Goal: Information Seeking & Learning: Learn about a topic

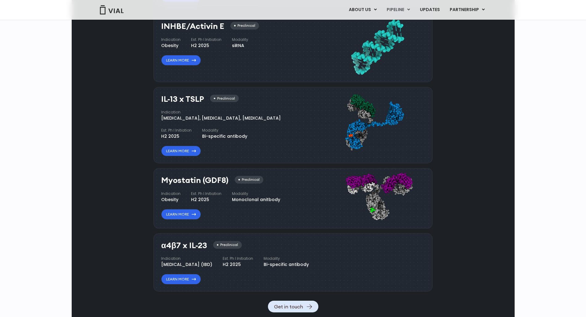
scroll to position [585, 0]
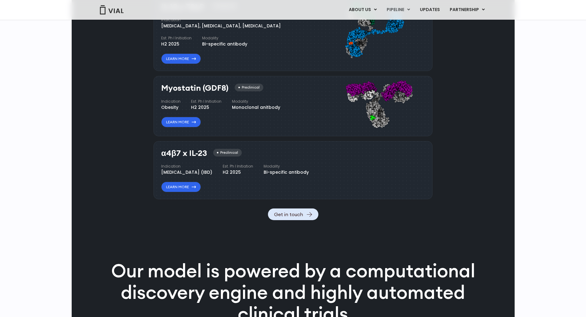
click at [196, 11] on h3 "IL-13 x TSLP" at bounding box center [182, 6] width 43 height 9
click at [203, 29] on div "Atopic Dermatitis, Asthma, Chronic Sinusitis" at bounding box center [221, 26] width 120 height 6
click at [202, 47] on div "Bi-specific antibody" at bounding box center [224, 44] width 45 height 6
click at [190, 64] on div "IL-13 x TSLP Preclinical Indication Atopic Dermatitis, Asthma, Chronic Sinusiti…" at bounding box center [235, 33] width 149 height 62
click at [190, 64] on link "Learn More" at bounding box center [181, 59] width 40 height 10
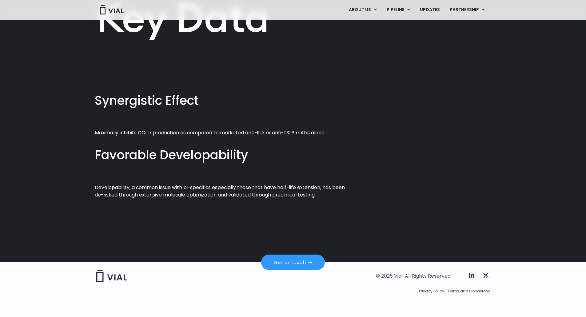
scroll to position [324, 0]
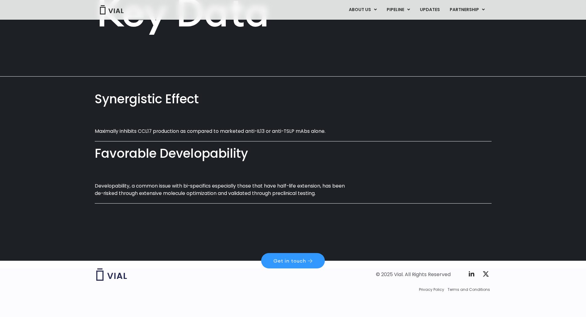
click at [190, 128] on p "Maximally inhibits CCL17 production as compared to marketed anti-IL13 or anti-T…" at bounding box center [224, 131] width 258 height 7
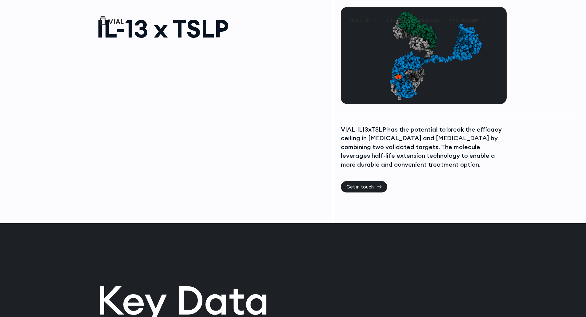
scroll to position [0, 0]
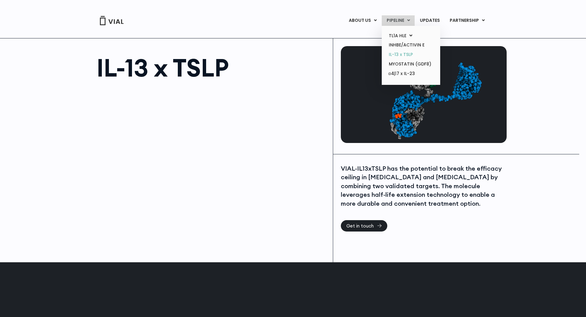
click at [401, 52] on link "IL-13 x TSLP" at bounding box center [411, 55] width 54 height 10
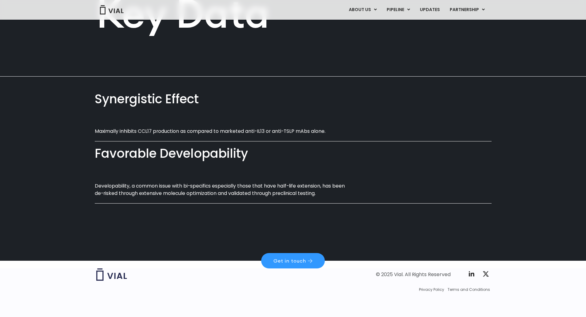
scroll to position [324, 0]
click at [425, 8] on link "UPDATES" at bounding box center [430, 10] width 30 height 10
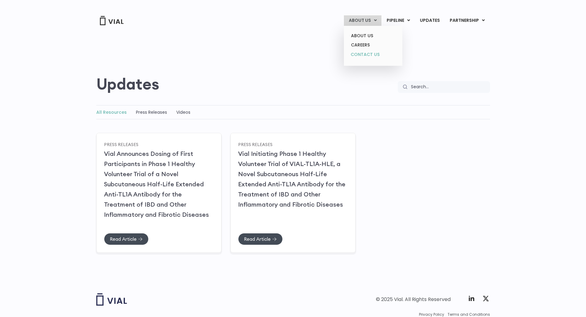
click at [366, 55] on link "CONTACT US" at bounding box center [373, 55] width 54 height 10
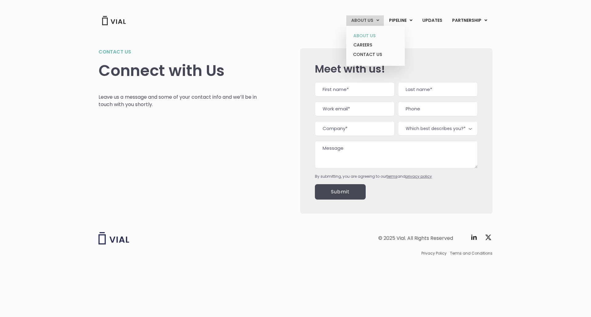
click at [372, 35] on link "ABOUT US" at bounding box center [375, 36] width 54 height 10
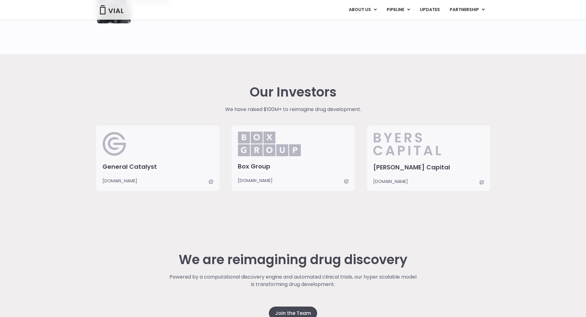
scroll to position [1486, 0]
